Goal: Manage account settings

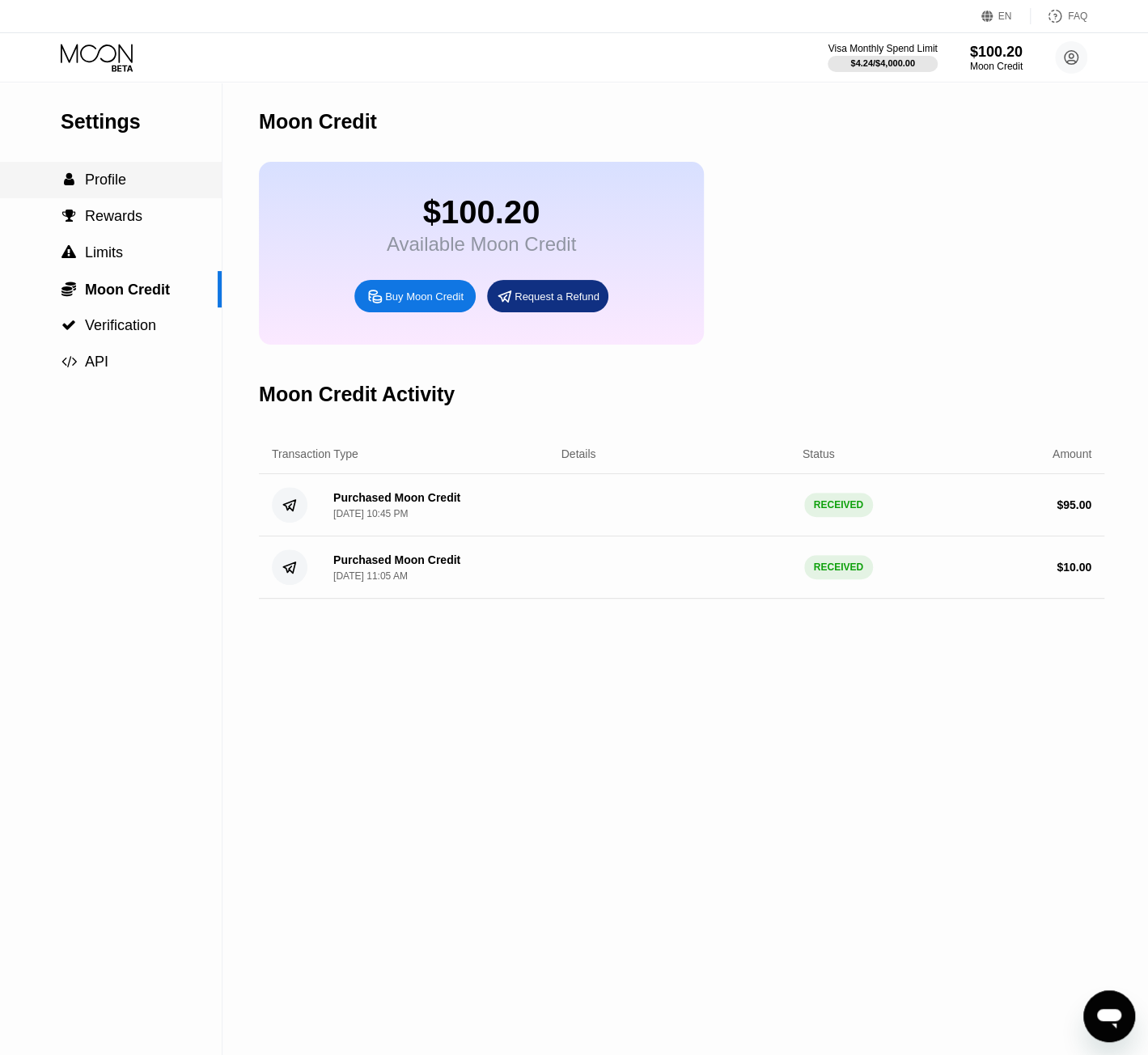
click at [125, 199] on div " Profile" at bounding box center [111, 180] width 221 height 36
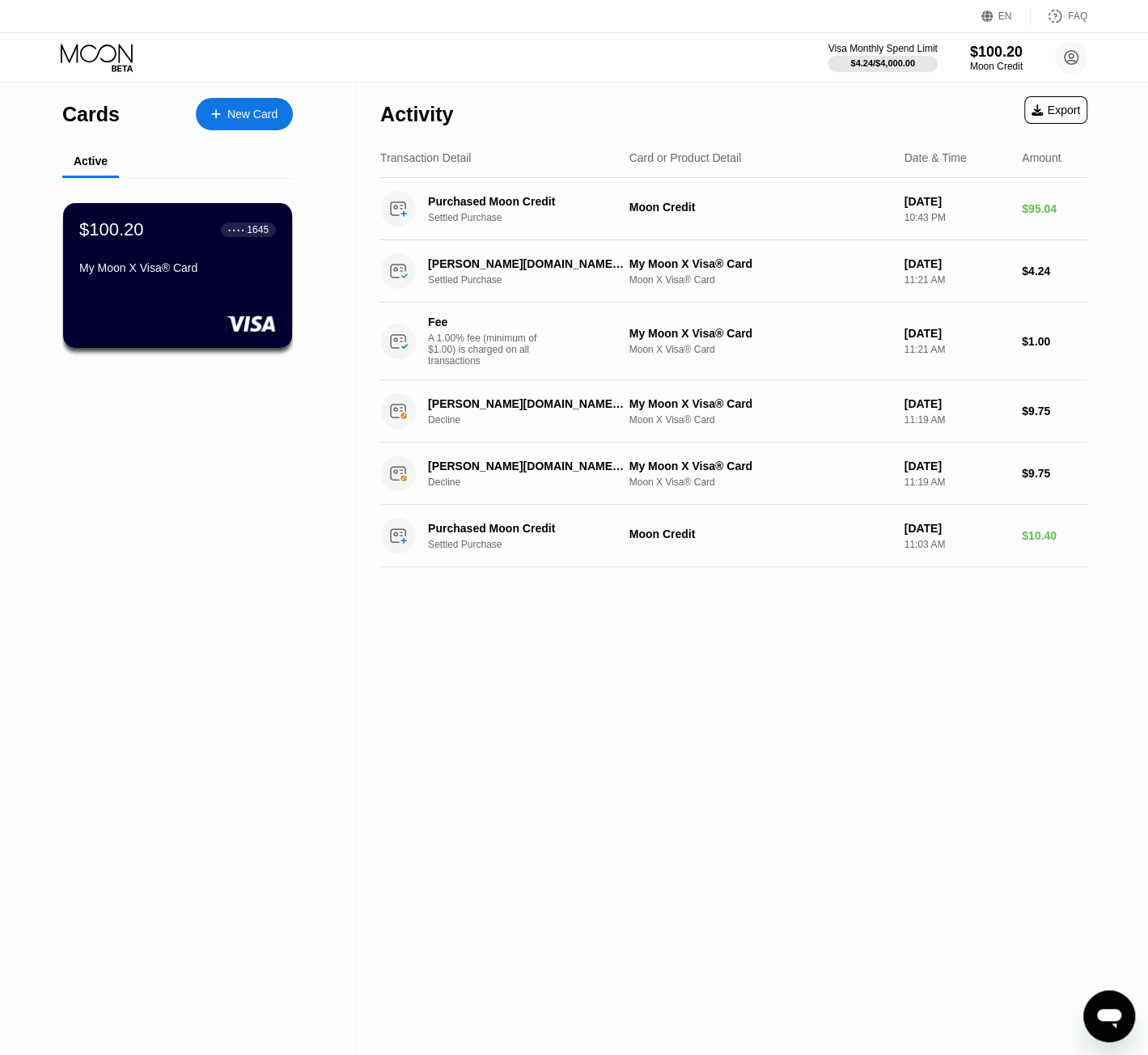
drag, startPoint x: 857, startPoint y: 43, endPoint x: 952, endPoint y: 30, distance: 95.9
click at [886, 43] on div "Visa Monthly Spend Limit" at bounding box center [882, 48] width 109 height 11
